Goal: Register for event/course

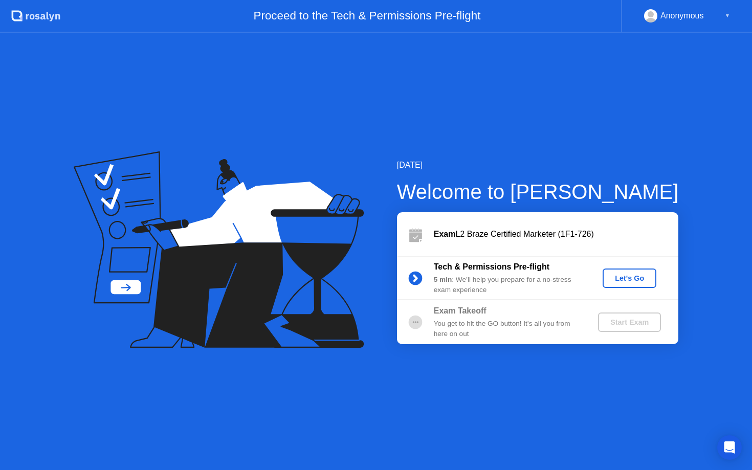
click at [627, 281] on div "Let's Go" at bounding box center [630, 278] width 46 height 8
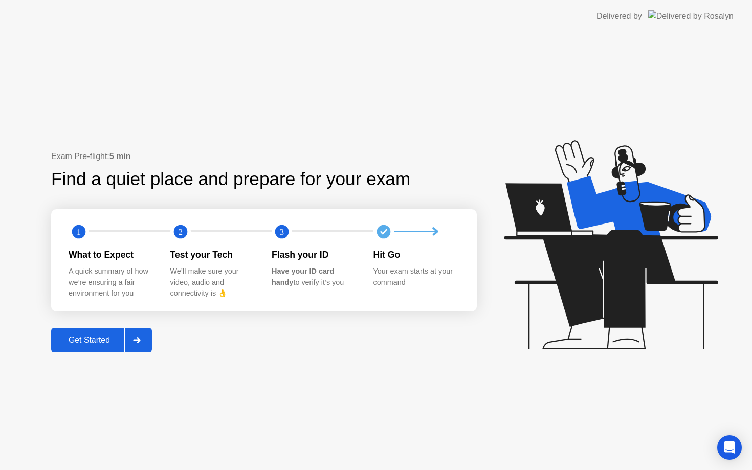
click at [102, 344] on div "Get Started" at bounding box center [89, 340] width 70 height 9
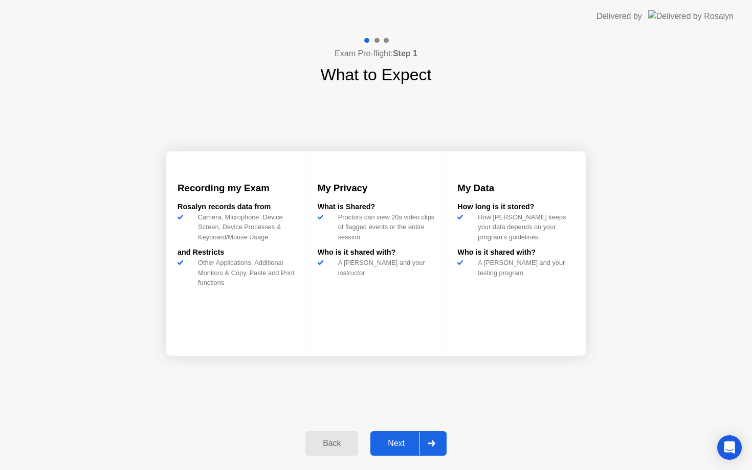
click at [399, 443] on div "Next" at bounding box center [397, 443] width 46 height 9
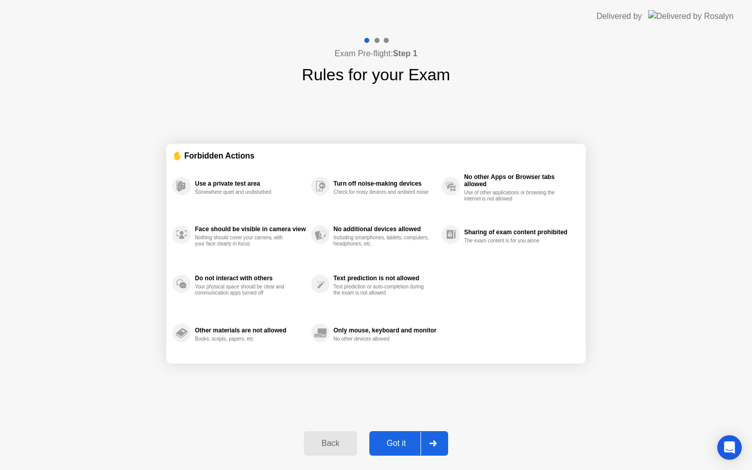
click at [409, 448] on div "Got it" at bounding box center [397, 443] width 48 height 9
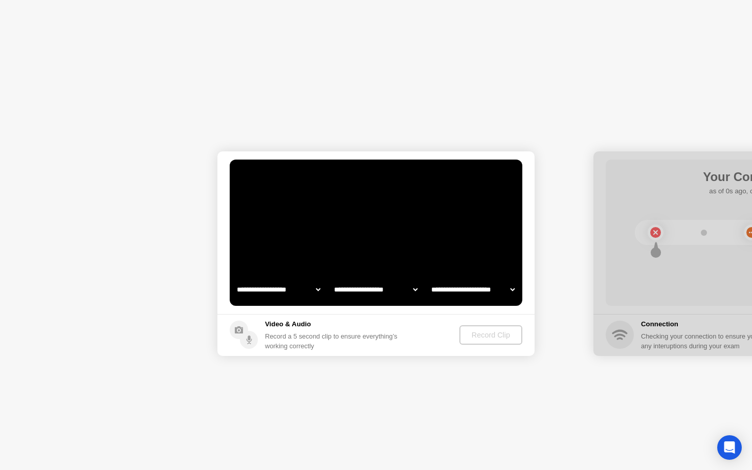
select select "**********"
select select "*******"
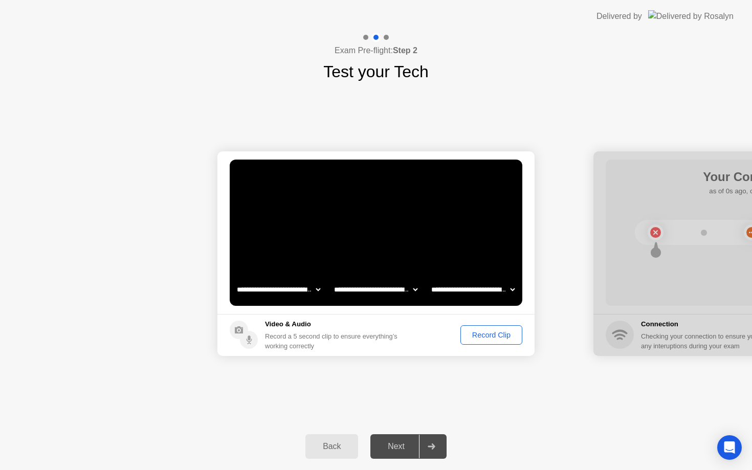
click at [495, 335] on div "Record Clip" at bounding box center [491, 335] width 55 height 8
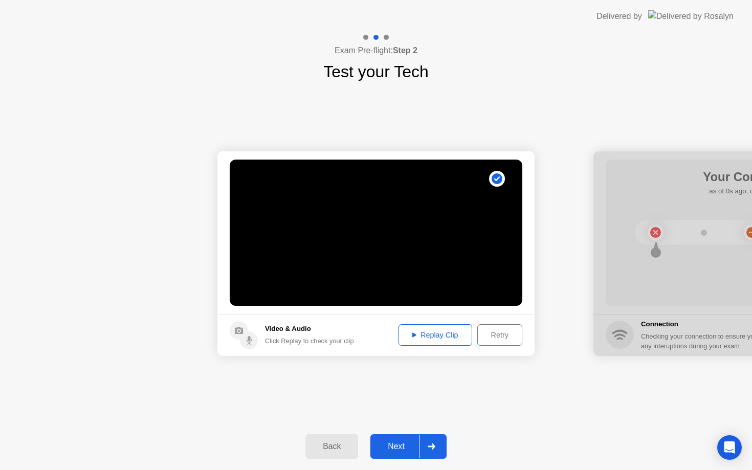
click at [448, 338] on div "Replay Clip" at bounding box center [435, 335] width 67 height 8
click at [399, 455] on button "Next" at bounding box center [409, 446] width 76 height 25
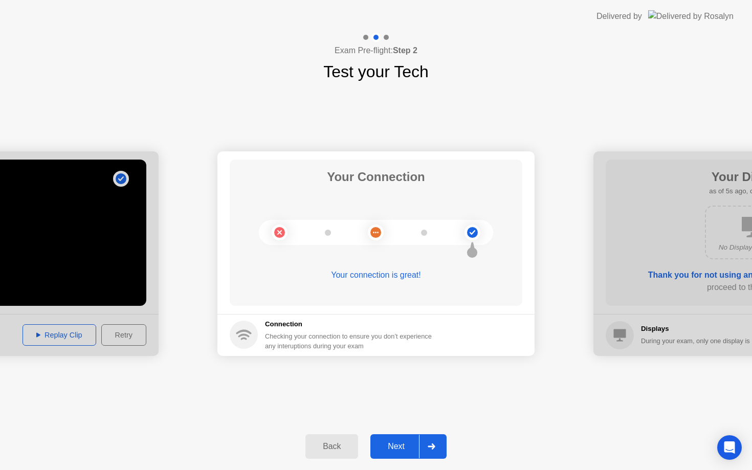
click at [399, 440] on button "Next" at bounding box center [409, 446] width 76 height 25
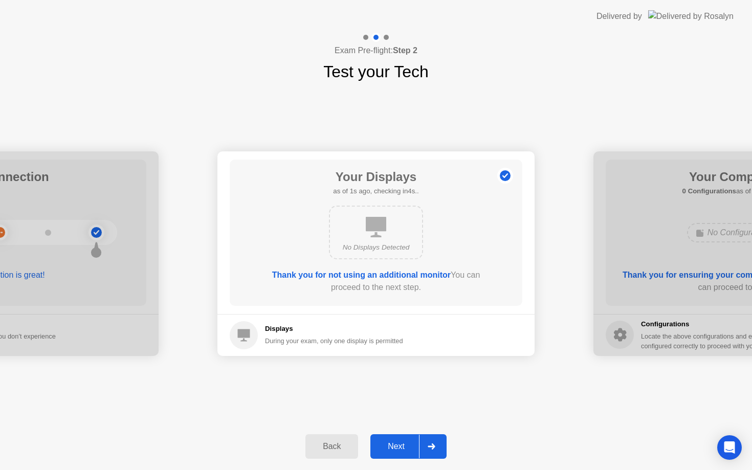
click at [395, 447] on div "Next" at bounding box center [397, 446] width 46 height 9
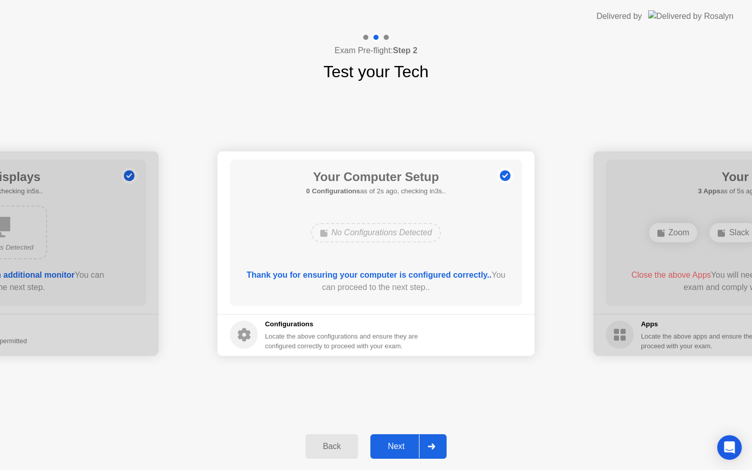
click at [395, 447] on div "Next" at bounding box center [397, 446] width 46 height 9
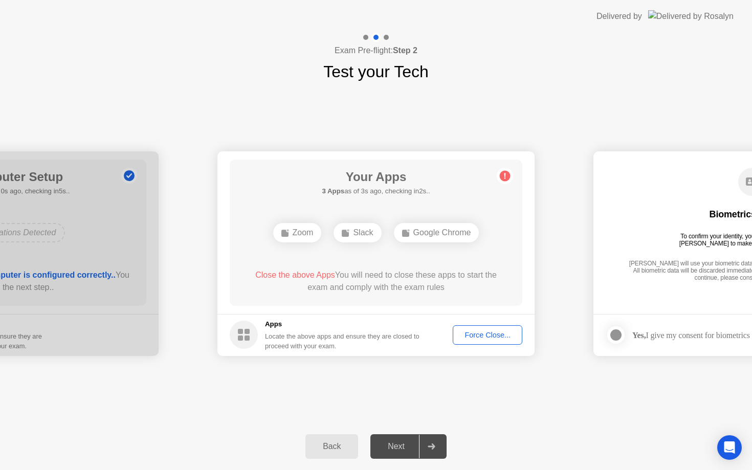
click at [475, 334] on div "Force Close..." at bounding box center [487, 335] width 62 height 8
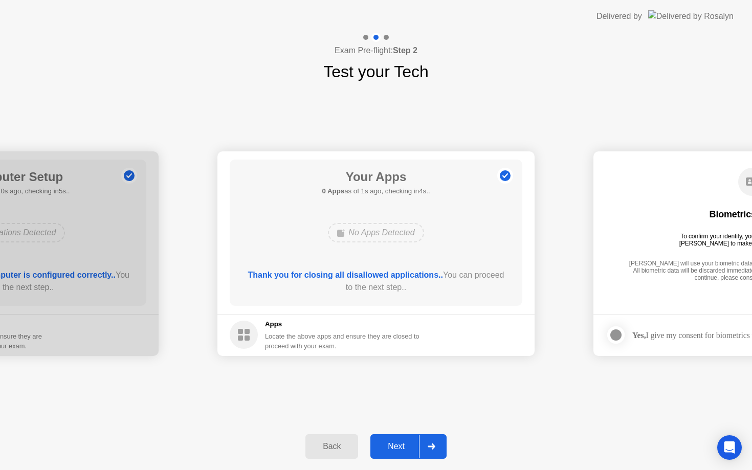
click at [405, 447] on div "Next" at bounding box center [397, 446] width 46 height 9
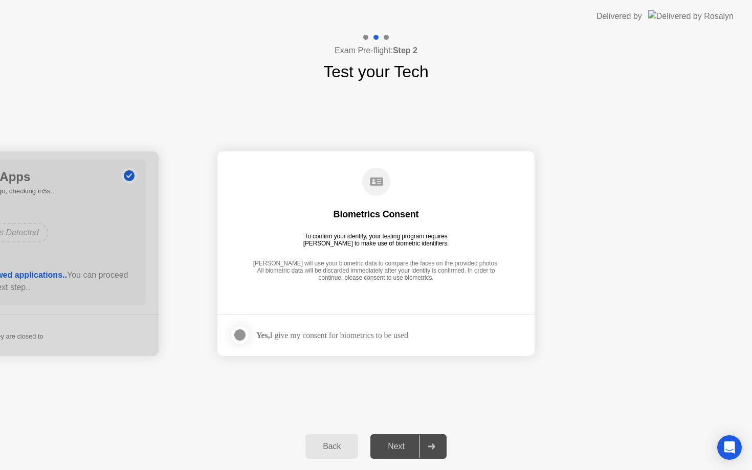
click at [344, 334] on div "Yes, I give my consent for biometrics to be used" at bounding box center [332, 336] width 152 height 10
click at [241, 334] on div at bounding box center [240, 335] width 12 height 12
click at [394, 450] on div "Next" at bounding box center [397, 446] width 46 height 9
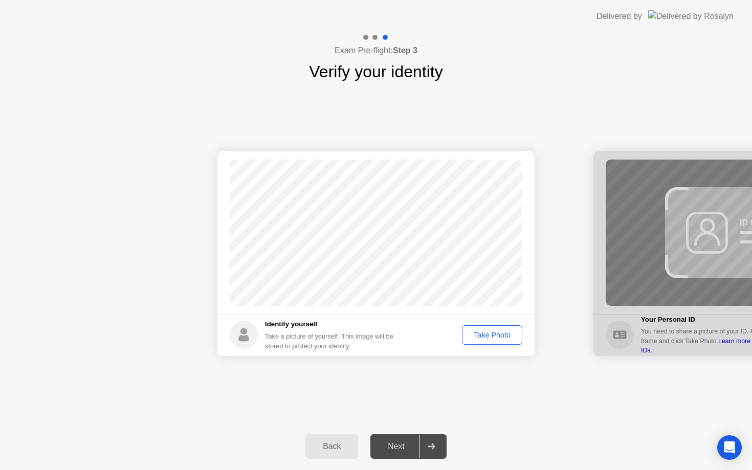
click at [486, 335] on div "Take Photo" at bounding box center [492, 335] width 53 height 8
click at [393, 451] on div "Next" at bounding box center [397, 446] width 46 height 9
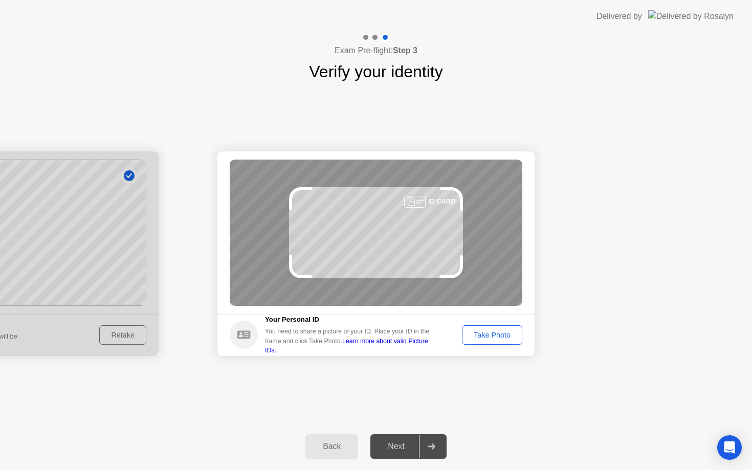
click at [492, 335] on div "Take Photo" at bounding box center [492, 335] width 53 height 8
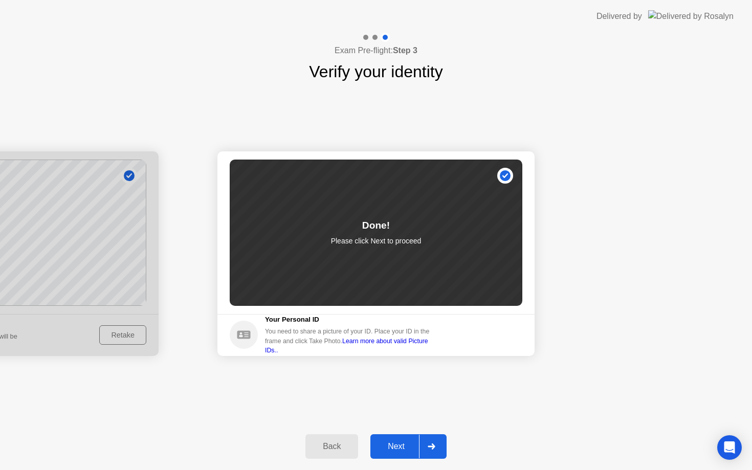
click at [408, 451] on div "Next" at bounding box center [397, 446] width 46 height 9
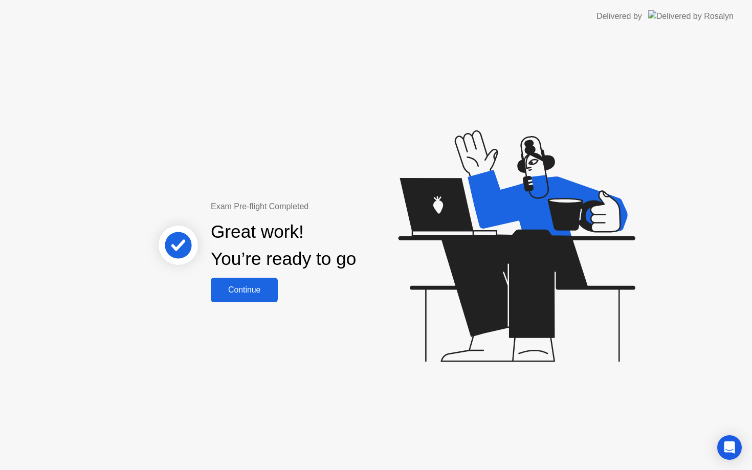
click at [262, 296] on button "Continue" at bounding box center [244, 290] width 67 height 25
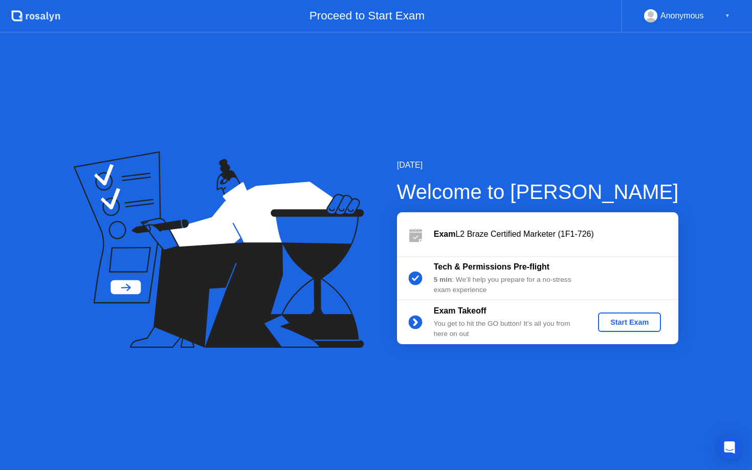
click at [635, 324] on div "Start Exam" at bounding box center [629, 322] width 55 height 8
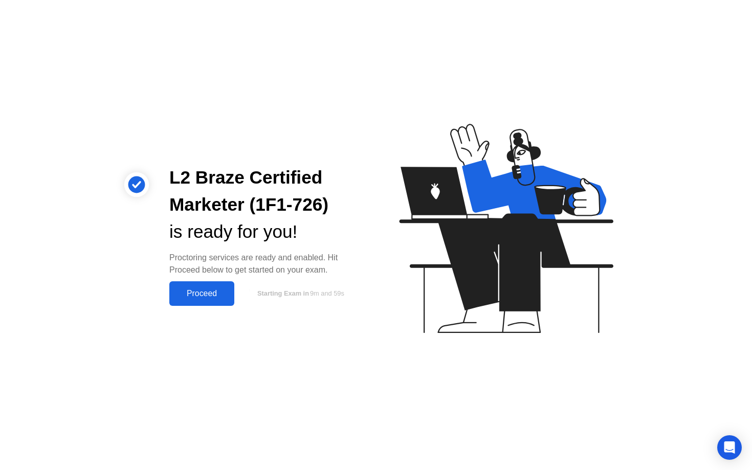
click at [206, 297] on div "Proceed" at bounding box center [201, 293] width 59 height 9
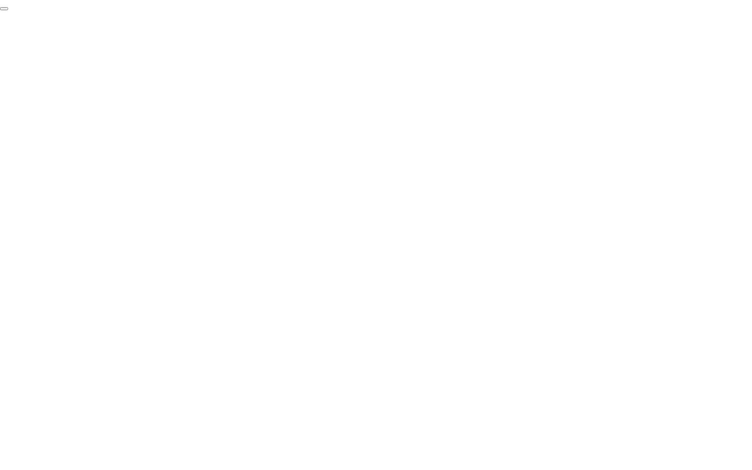
click at [8, 10] on button "End Proctoring Session" at bounding box center [4, 8] width 8 height 3
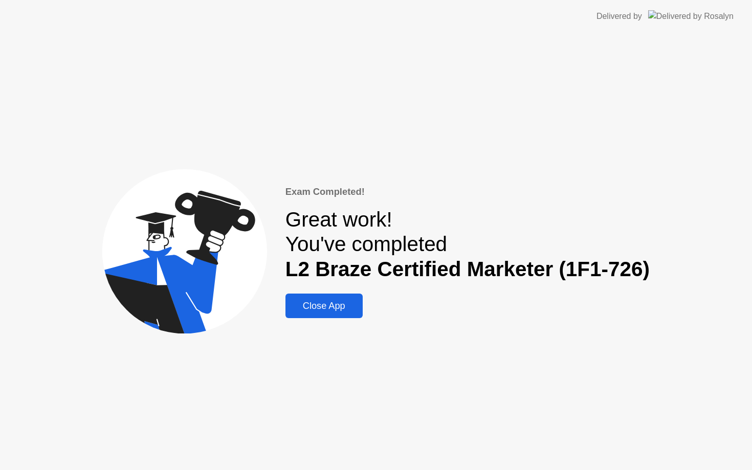
click at [321, 303] on div "Close App" at bounding box center [324, 306] width 71 height 11
